Goal: Transaction & Acquisition: Download file/media

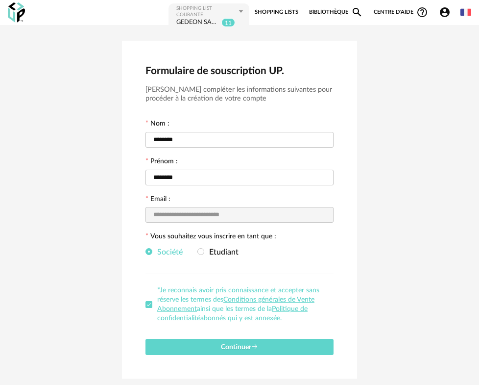
click at [441, 12] on icon "Account Circle icon" at bounding box center [445, 12] width 10 height 10
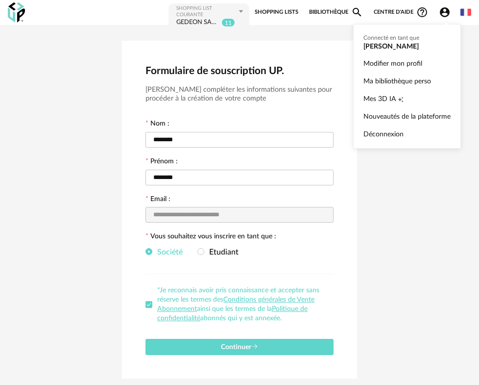
click at [396, 47] on ul "Connecté en tant que [PERSON_NAME] Modifier mon profil Ma bibliothèque perso Me…" at bounding box center [407, 86] width 108 height 124
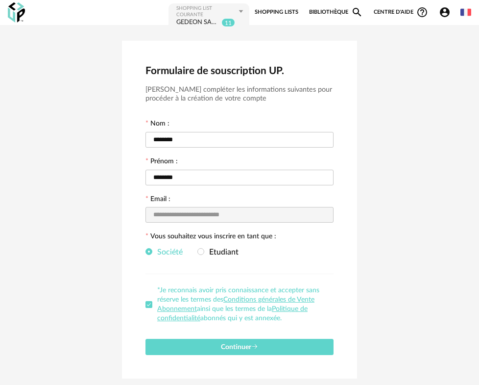
drag, startPoint x: 84, startPoint y: 23, endPoint x: 159, endPoint y: 23, distance: 75.0
click at [84, 23] on div "**********" at bounding box center [239, 12] width 479 height 25
click at [319, 13] on link "Bibliothèque Magnify icon" at bounding box center [336, 12] width 54 height 20
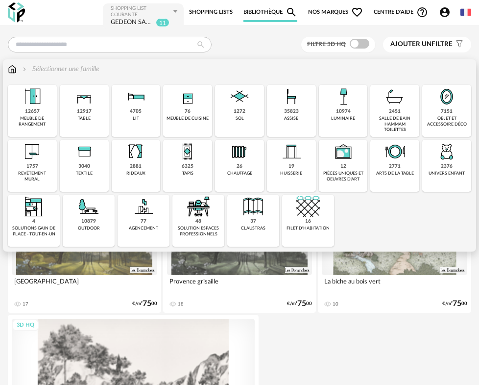
click at [209, 104] on div "76 meuble de cuisine" at bounding box center [187, 111] width 49 height 52
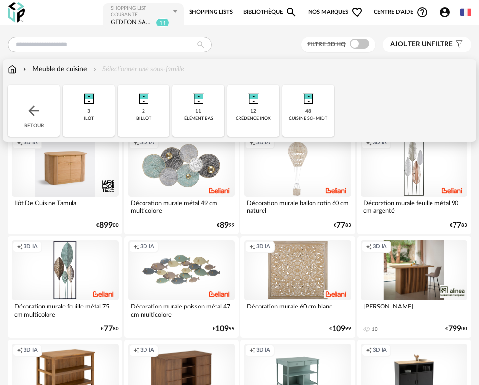
click at [324, 122] on div "48 cuisine schmidt" at bounding box center [308, 111] width 52 height 52
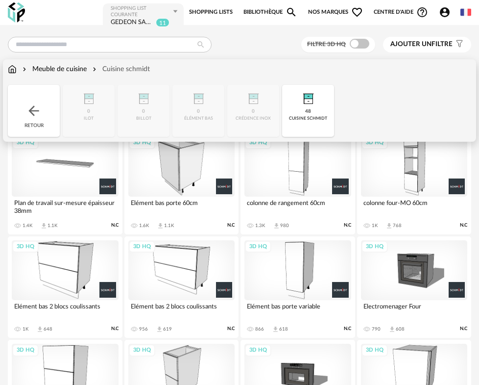
click at [76, 65] on div "Meuble de cuisine" at bounding box center [54, 69] width 66 height 10
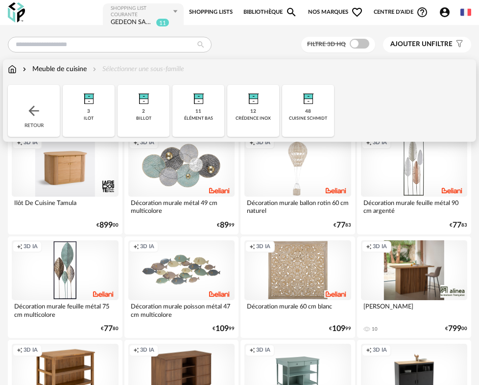
click at [142, 113] on div "2 billot" at bounding box center [144, 111] width 52 height 52
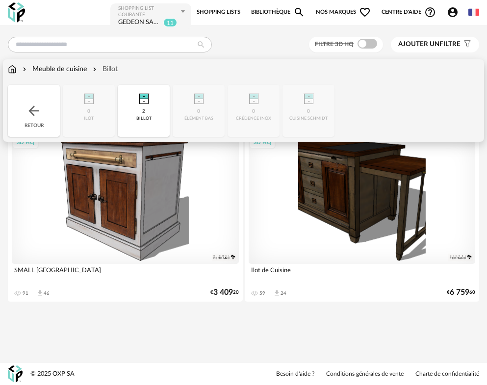
click at [200, 122] on div "Close icon Retour 0 [GEOGRAPHIC_DATA] 2 billot 0 élément bas 0 crédence inox 0 …" at bounding box center [243, 111] width 471 height 52
drag, startPoint x: 205, startPoint y: 98, endPoint x: 197, endPoint y: 102, distance: 8.8
click at [205, 101] on div "Close icon Retour 0 [GEOGRAPHIC_DATA] 2 billot 0 élément bas 0 crédence inox 0 …" at bounding box center [243, 111] width 471 height 52
drag, startPoint x: 165, startPoint y: 65, endPoint x: 138, endPoint y: 70, distance: 27.4
click at [166, 68] on div "Meuble de cuisine Billot" at bounding box center [243, 69] width 471 height 10
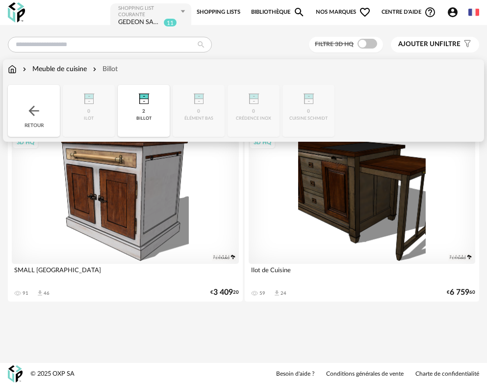
click at [76, 67] on div "Meuble de cuisine" at bounding box center [54, 69] width 66 height 10
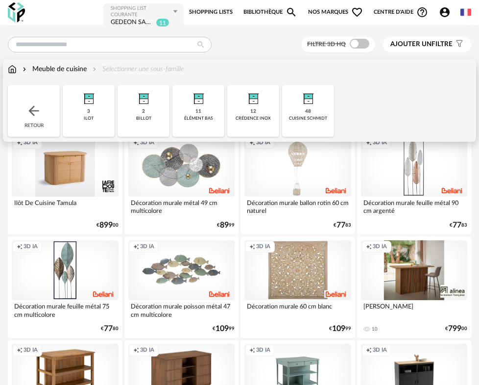
click at [206, 107] on img at bounding box center [199, 97] width 24 height 24
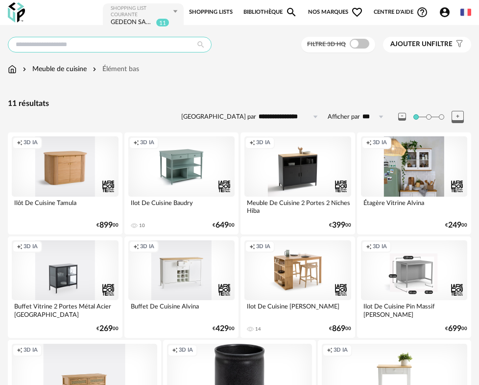
click at [53, 43] on input "text" at bounding box center [110, 45] width 204 height 16
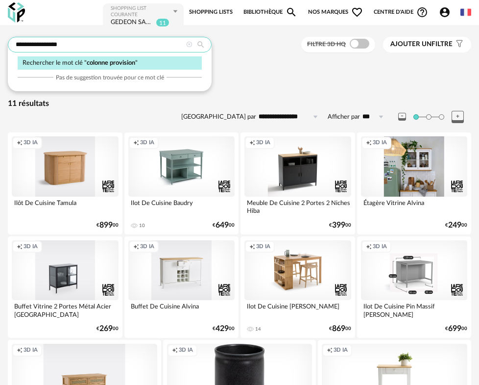
type input "**********"
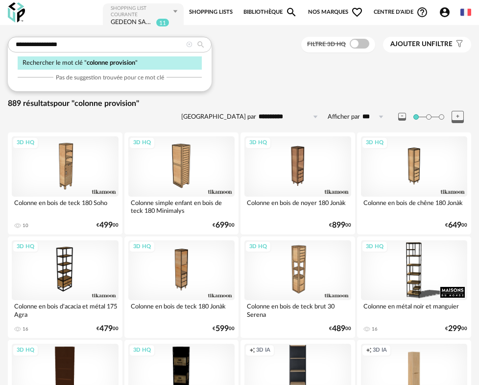
click at [188, 44] on icon at bounding box center [189, 45] width 6 height 6
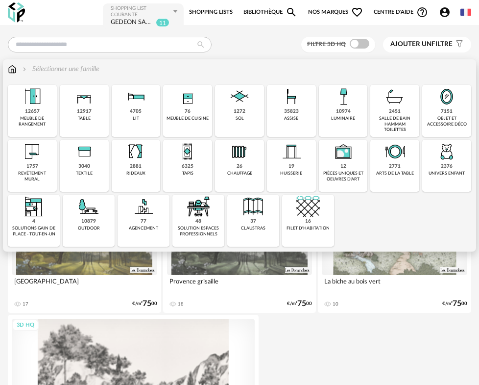
click at [198, 110] on div "76 meuble de cuisine" at bounding box center [187, 111] width 49 height 52
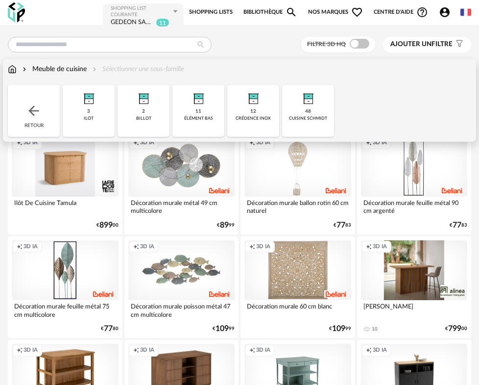
click at [309, 111] on div "48" at bounding box center [308, 111] width 6 height 6
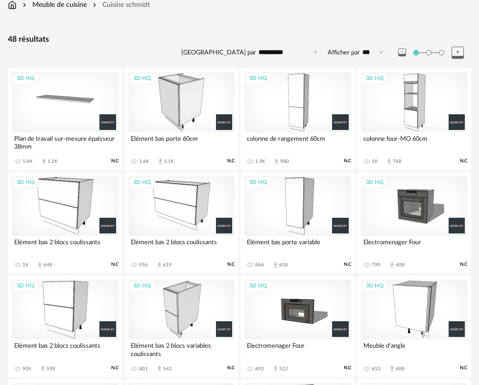
scroll to position [65, 0]
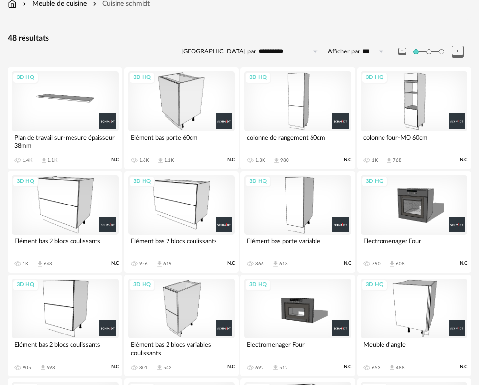
click at [303, 175] on div "3D HQ" at bounding box center [297, 205] width 107 height 60
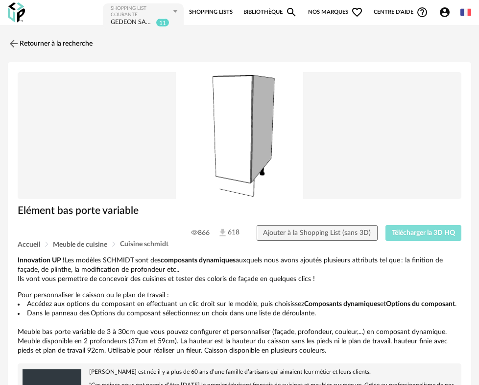
click at [437, 229] on span "Télécharger la 3D HQ" at bounding box center [423, 232] width 63 height 7
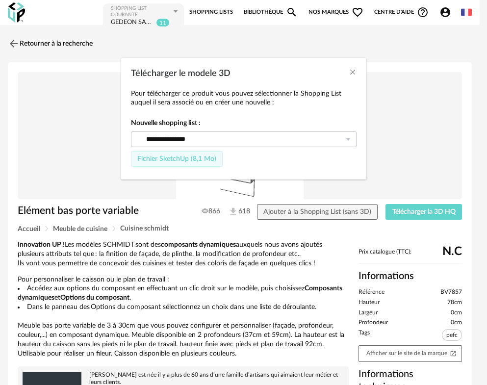
click at [185, 159] on span "Fichier SketchUp (8,1 Mo)" at bounding box center [176, 158] width 79 height 7
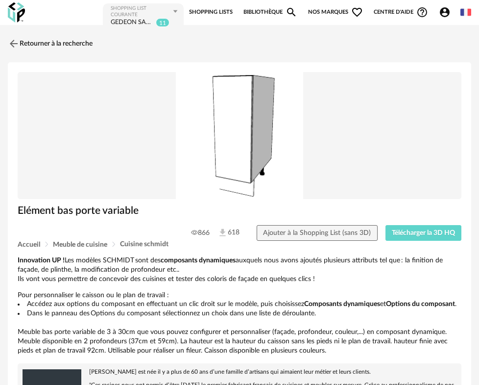
click at [423, 159] on img at bounding box center [240, 135] width 444 height 127
click at [429, 229] on span "Télécharger la 3D HQ" at bounding box center [423, 232] width 63 height 7
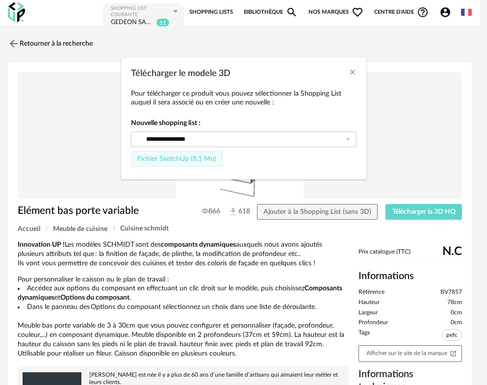
click at [206, 157] on span "Fichier SketchUp (8,1 Mo)" at bounding box center [176, 158] width 79 height 7
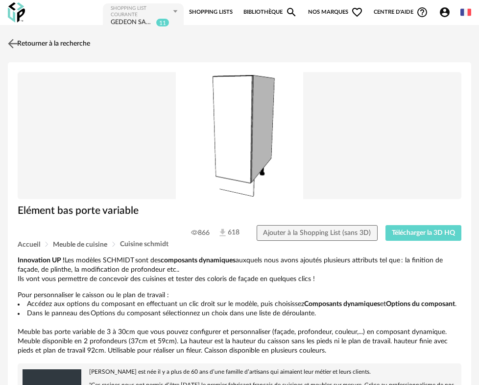
click at [14, 38] on img at bounding box center [13, 43] width 14 height 14
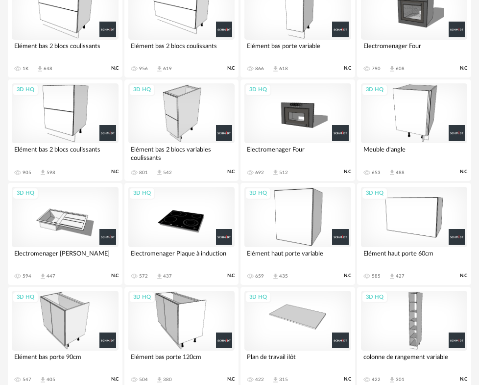
scroll to position [261, 0]
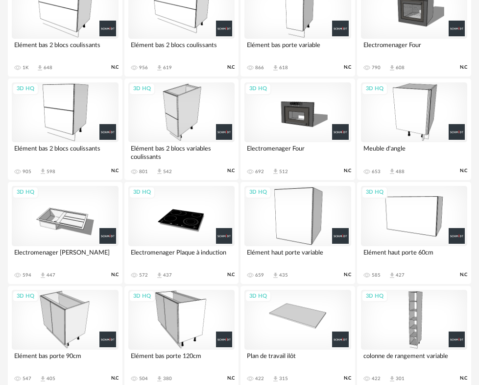
click at [297, 229] on div "3D HQ" at bounding box center [297, 216] width 107 height 60
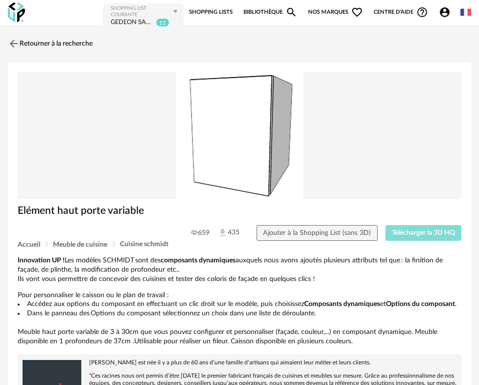
click at [411, 229] on span "Télécharger la 3D HQ" at bounding box center [423, 232] width 63 height 7
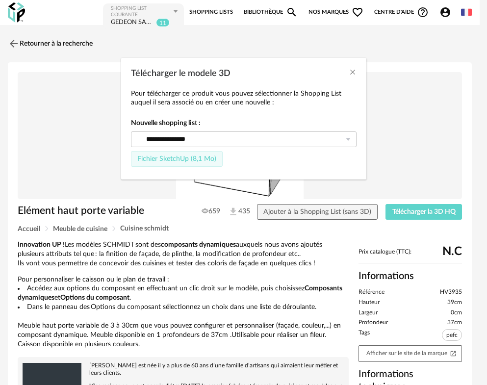
click at [184, 160] on span "Fichier SketchUp (8,1 Mo)" at bounding box center [176, 158] width 79 height 7
